Goal: Transaction & Acquisition: Purchase product/service

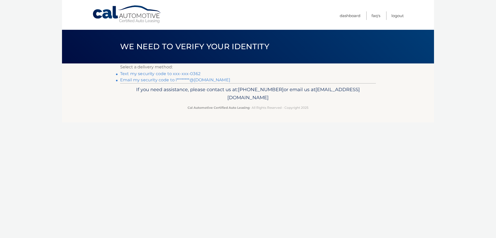
click at [154, 76] on link "Text my security code to xxx-xxx-0362" at bounding box center [160, 73] width 80 height 5
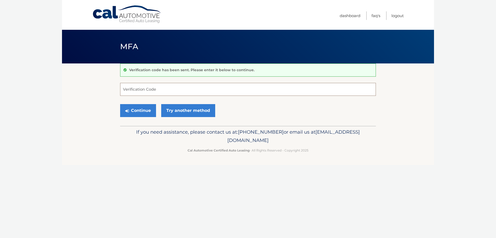
click at [155, 93] on input "Verification Code" at bounding box center [248, 89] width 256 height 13
type input "984110"
click at [152, 116] on button "Continue" at bounding box center [138, 110] width 36 height 13
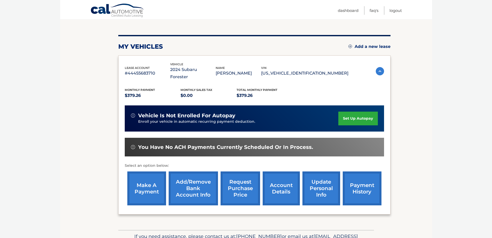
scroll to position [78, 0]
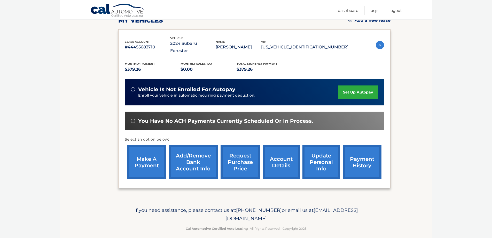
click at [149, 155] on link "make a payment" at bounding box center [146, 162] width 39 height 34
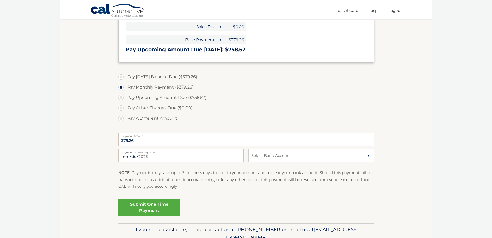
scroll to position [155, 0]
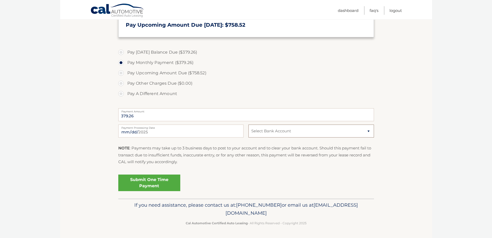
click at [370, 137] on select "Select Bank Account Checking BANK OF AMERICA, N.A. *****0734 Checking CITIBANK …" at bounding box center [311, 130] width 125 height 13
select select "ZjhiOGRlODgtMzMwMC00NTE1LTgyNjQtZGY5ODFmOTdiMTFh"
click at [249, 137] on select "Select Bank Account Checking BANK OF AMERICA, N.A. *****0734 Checking CITIBANK …" at bounding box center [311, 130] width 125 height 13
click at [397, 170] on section "Account Overview | Make a Payment Payment Information Balance Forward: Base Pay…" at bounding box center [246, 54] width 372 height 289
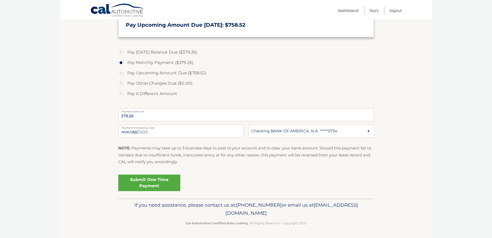
click at [168, 174] on link "Submit One Time Payment" at bounding box center [149, 182] width 62 height 17
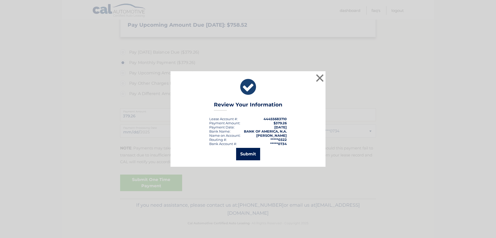
click at [253, 155] on button "Submit" at bounding box center [248, 154] width 24 height 12
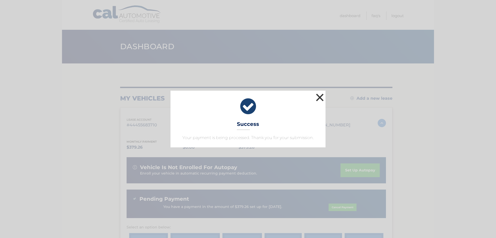
click at [321, 92] on button "×" at bounding box center [320, 97] width 10 height 10
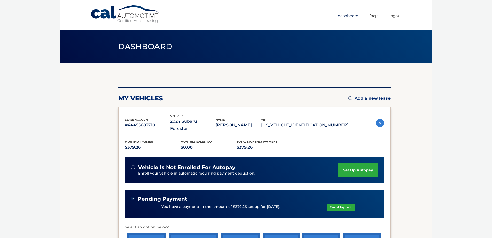
click at [342, 14] on link "Dashboard" at bounding box center [348, 15] width 21 height 9
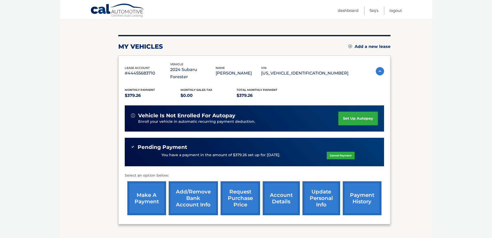
scroll to position [89, 0]
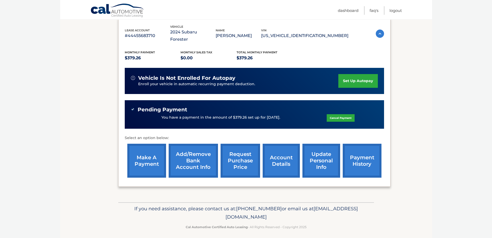
click at [283, 158] on link "account details" at bounding box center [281, 160] width 37 height 34
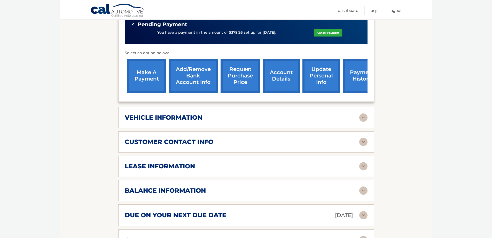
scroll to position [207, 0]
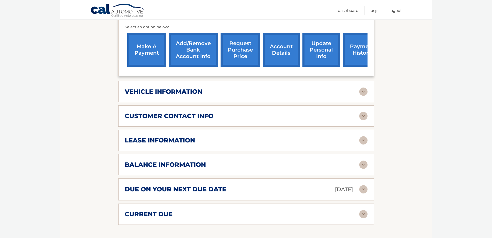
click at [364, 136] on img at bounding box center [364, 140] width 8 height 8
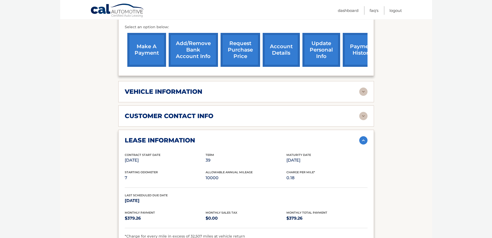
scroll to position [284, 0]
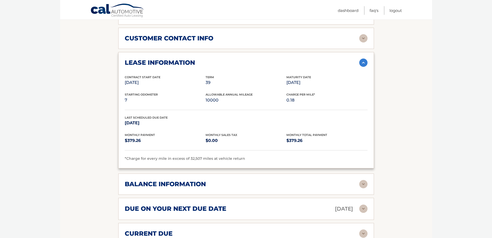
click at [363, 58] on img at bounding box center [364, 62] width 8 height 8
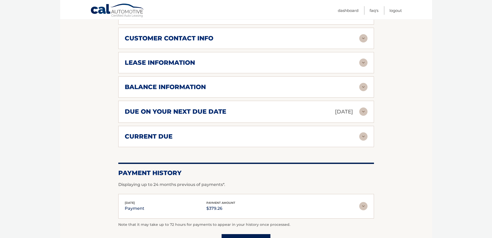
click at [363, 83] on img at bounding box center [364, 87] width 8 height 8
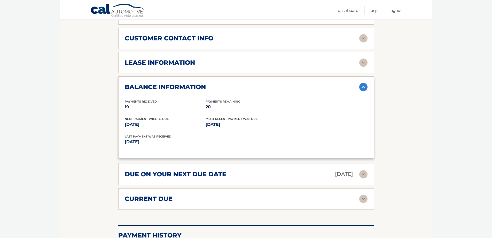
click at [363, 83] on img at bounding box center [364, 87] width 8 height 8
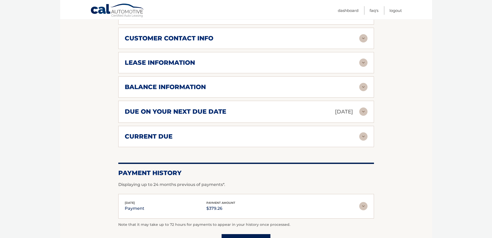
scroll to position [258, 0]
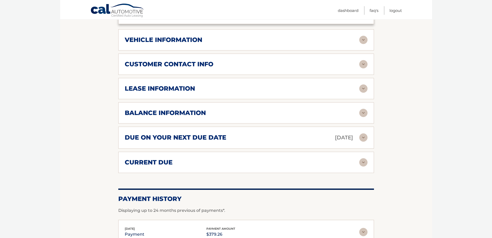
click at [365, 84] on img at bounding box center [364, 88] width 8 height 8
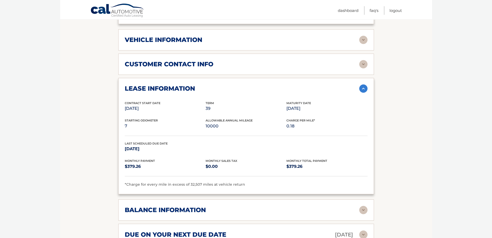
click at [365, 84] on img at bounding box center [364, 88] width 8 height 8
